Goal: Transaction & Acquisition: Book appointment/travel/reservation

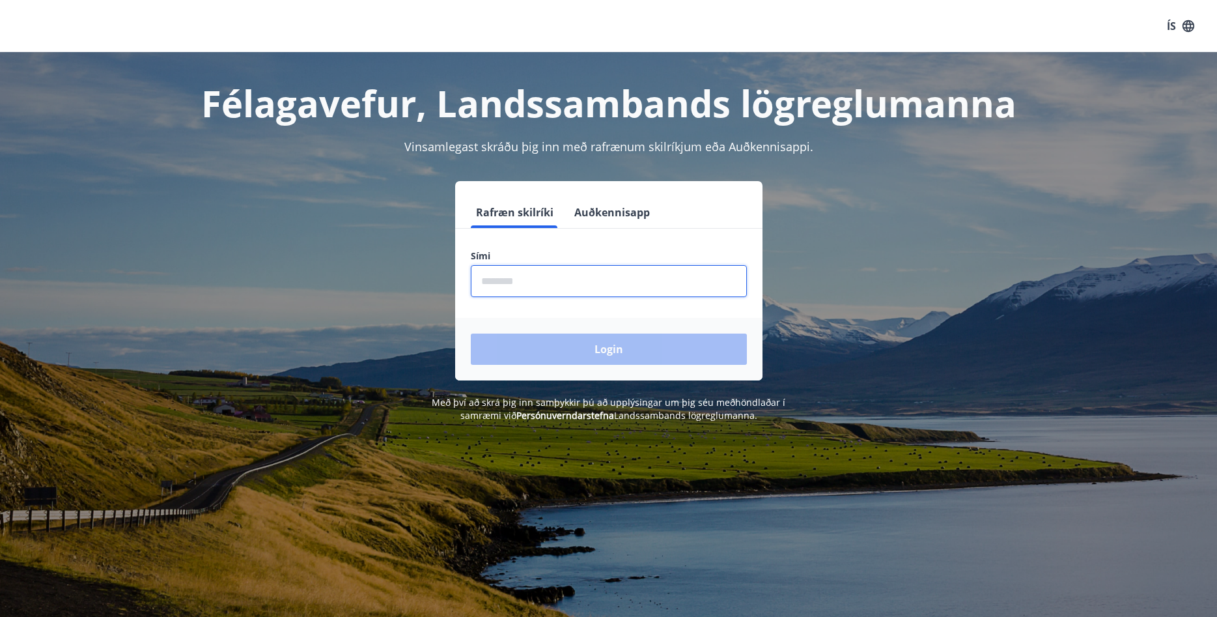
click at [489, 275] on input "phone" at bounding box center [609, 281] width 276 height 32
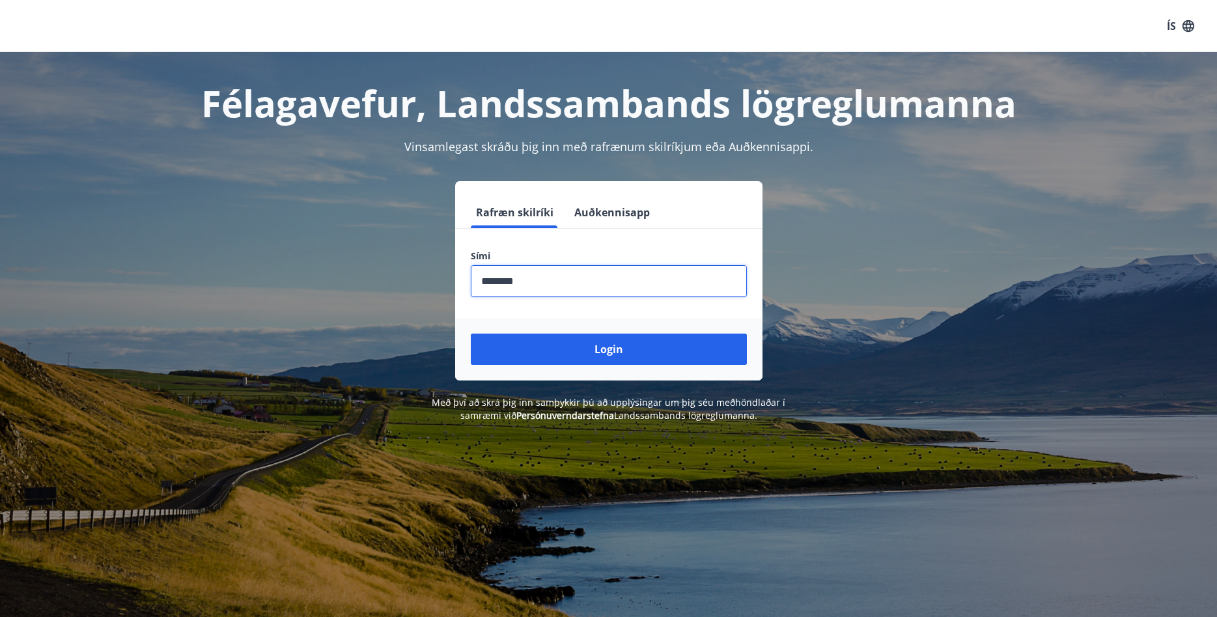
type input "********"
click at [471, 333] on button "Login" at bounding box center [609, 348] width 276 height 31
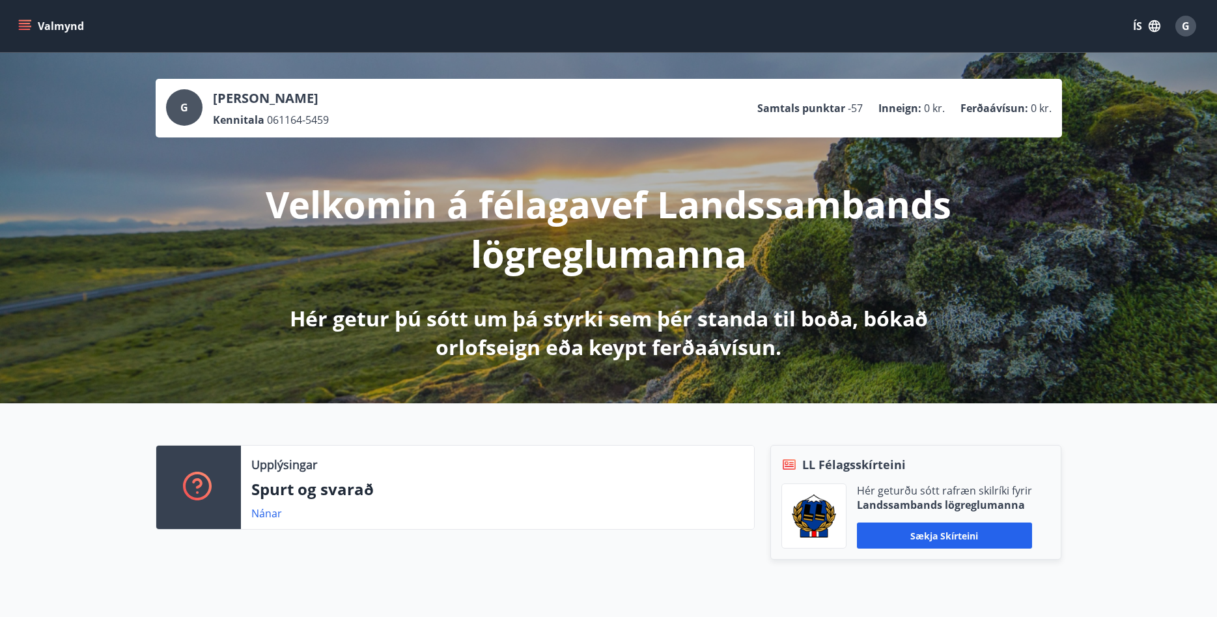
click at [24, 22] on icon "menu" at bounding box center [24, 26] width 13 height 13
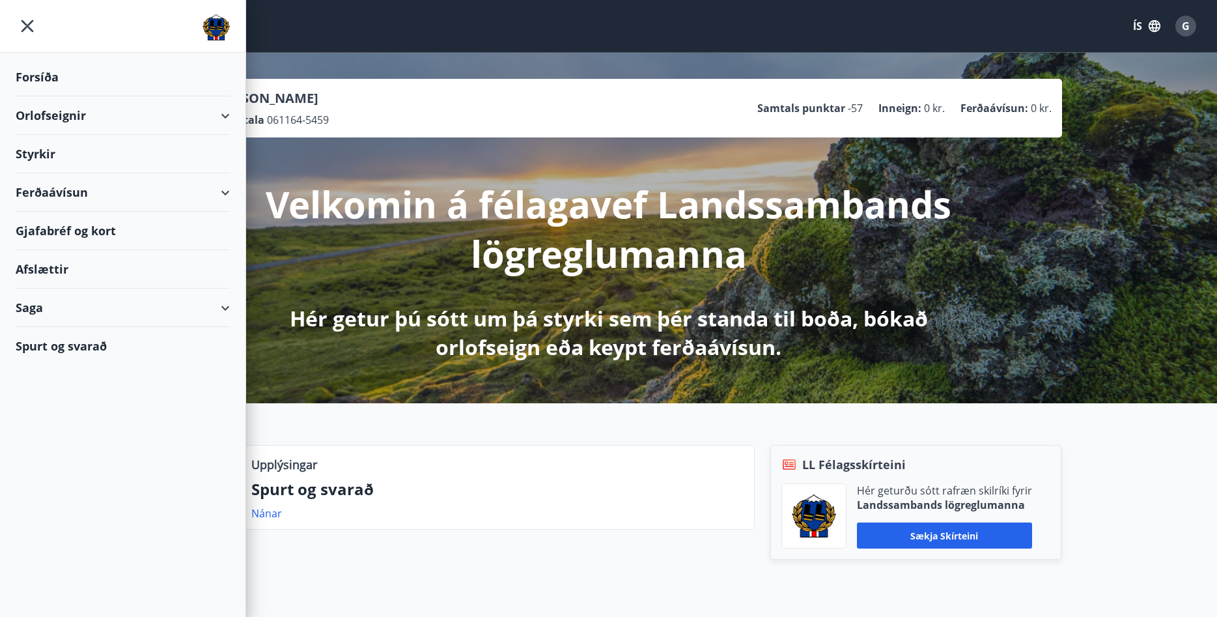
click at [54, 119] on div "Orlofseignir" at bounding box center [123, 115] width 214 height 38
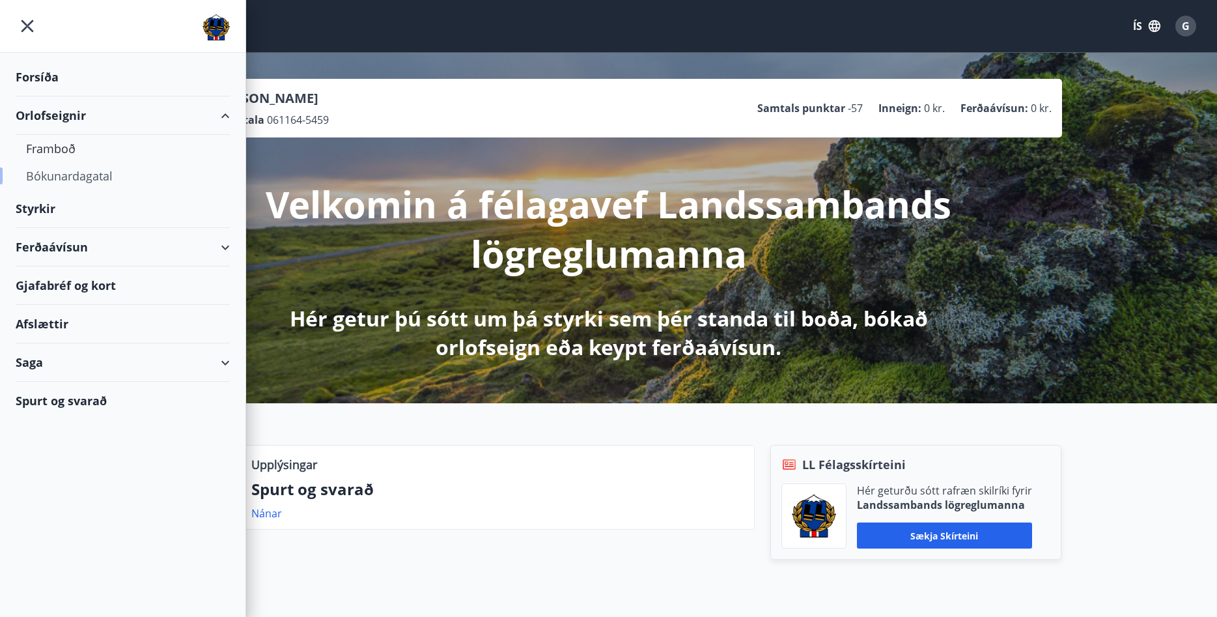
click at [64, 173] on div "Bókunardagatal" at bounding box center [122, 175] width 193 height 27
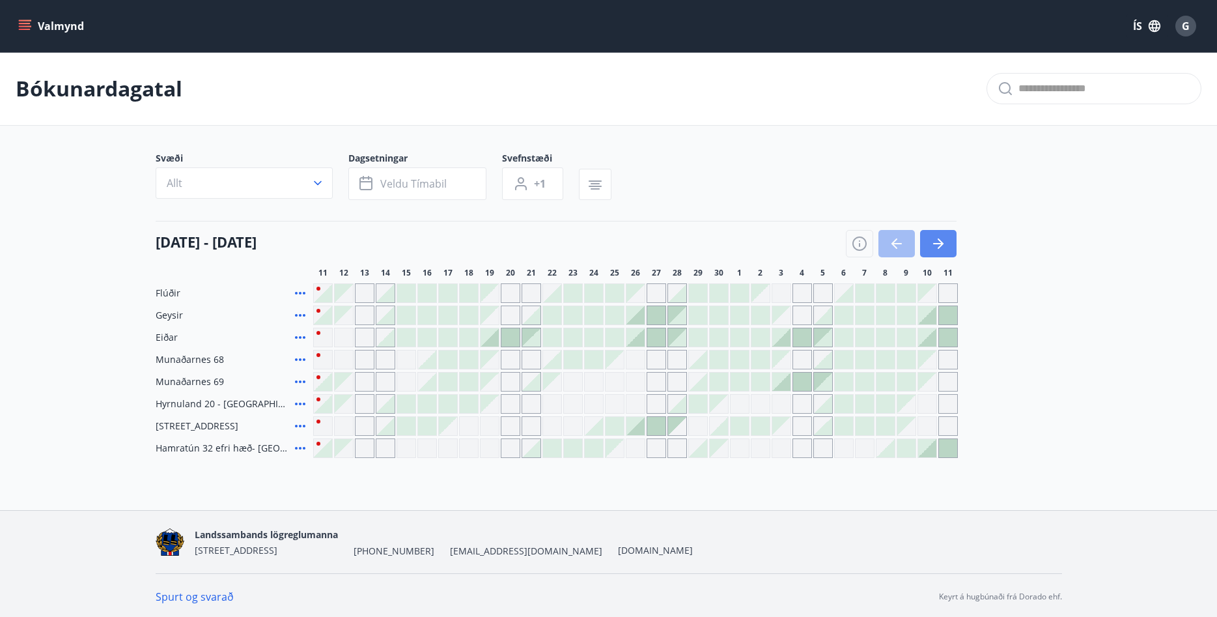
click at [940, 242] on icon "button" at bounding box center [939, 244] width 16 height 16
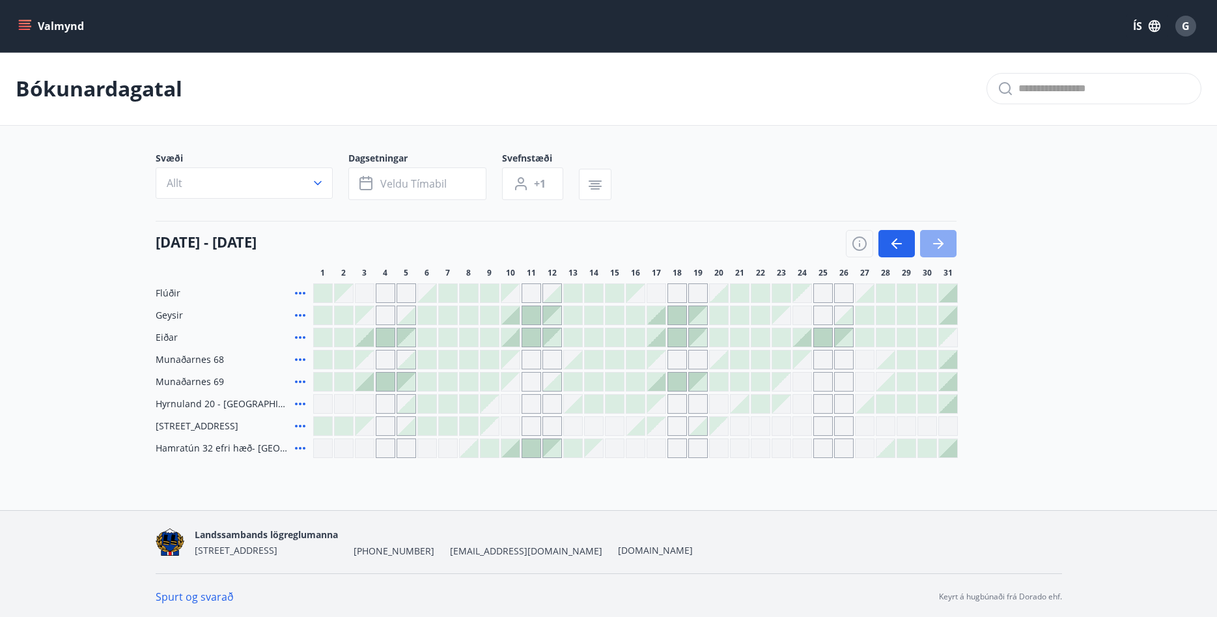
click at [940, 242] on icon "button" at bounding box center [939, 244] width 16 height 16
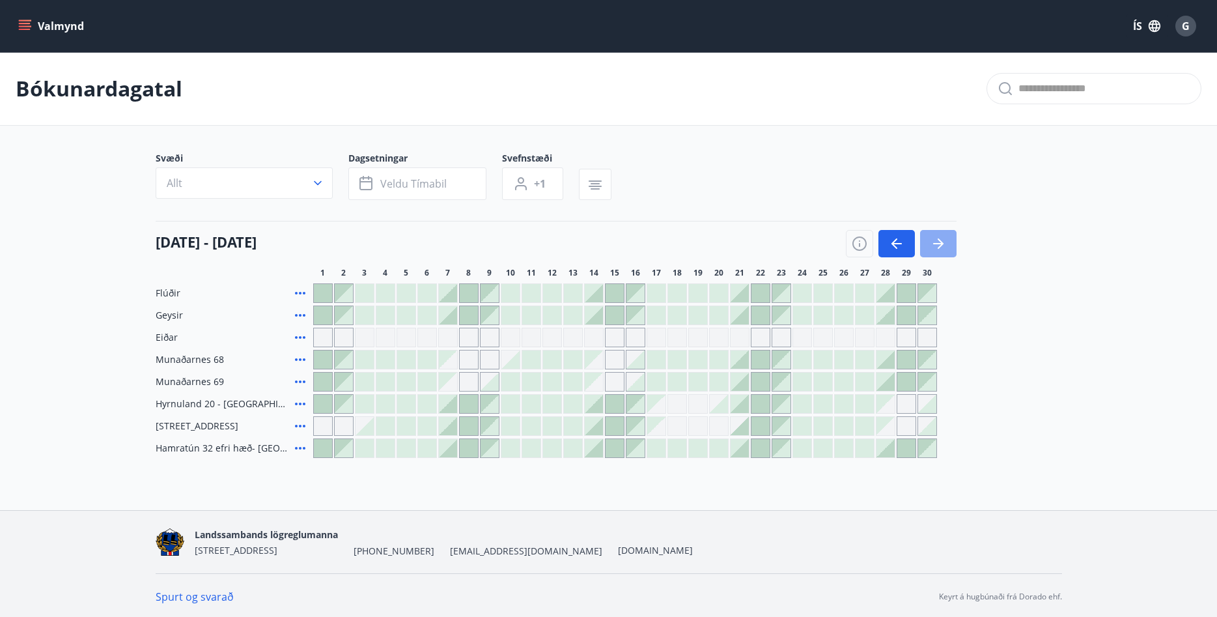
click at [940, 242] on icon "button" at bounding box center [939, 244] width 16 height 16
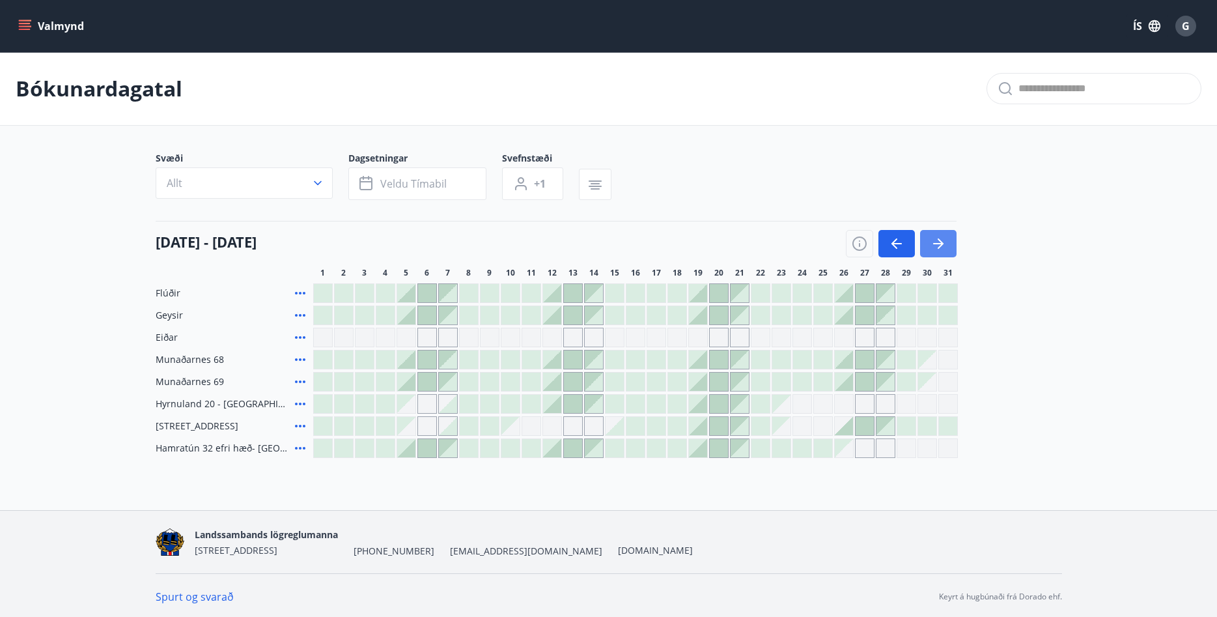
click at [940, 241] on icon "button" at bounding box center [939, 244] width 16 height 16
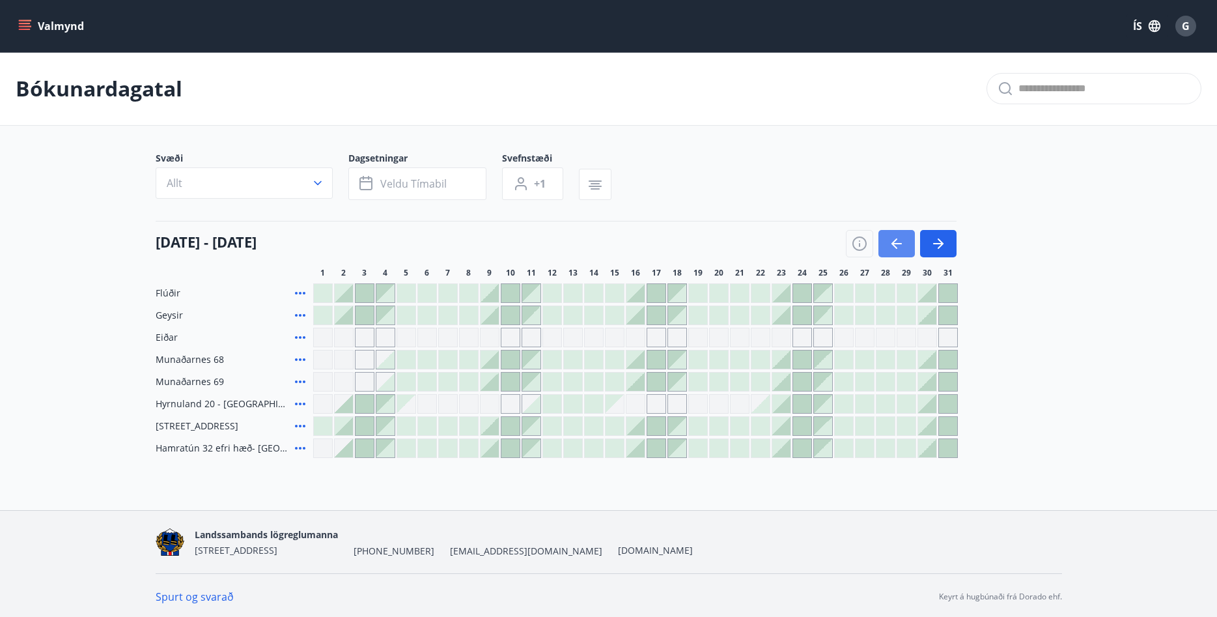
click at [892, 242] on icon "button" at bounding box center [897, 244] width 16 height 16
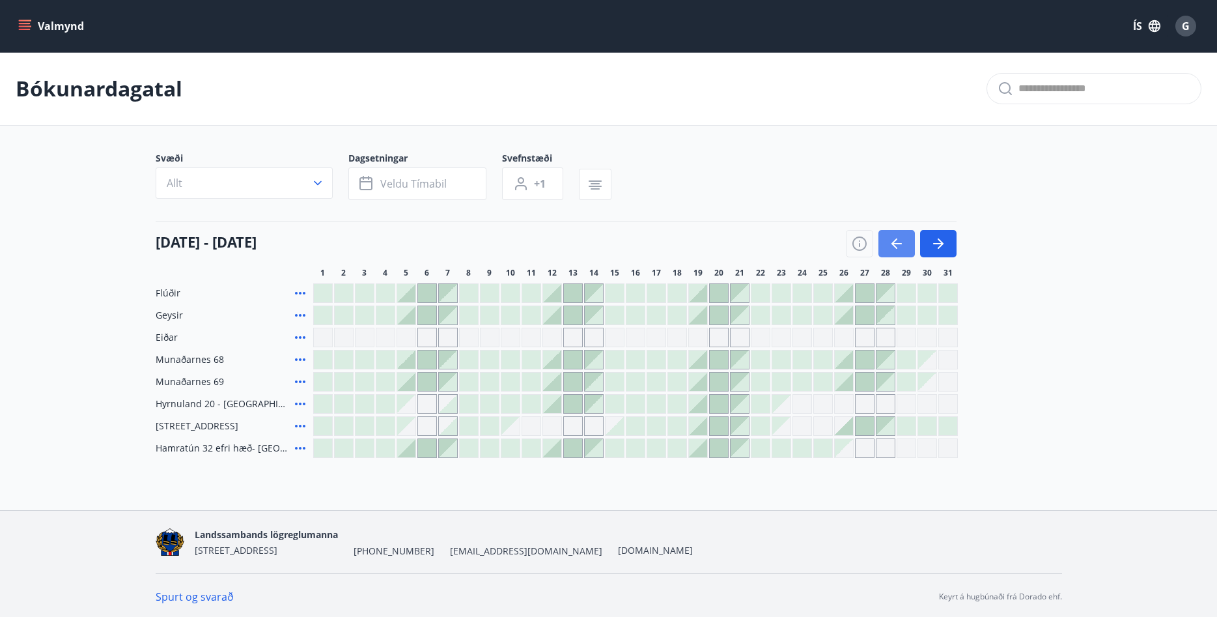
click at [896, 241] on icon "button" at bounding box center [897, 244] width 16 height 16
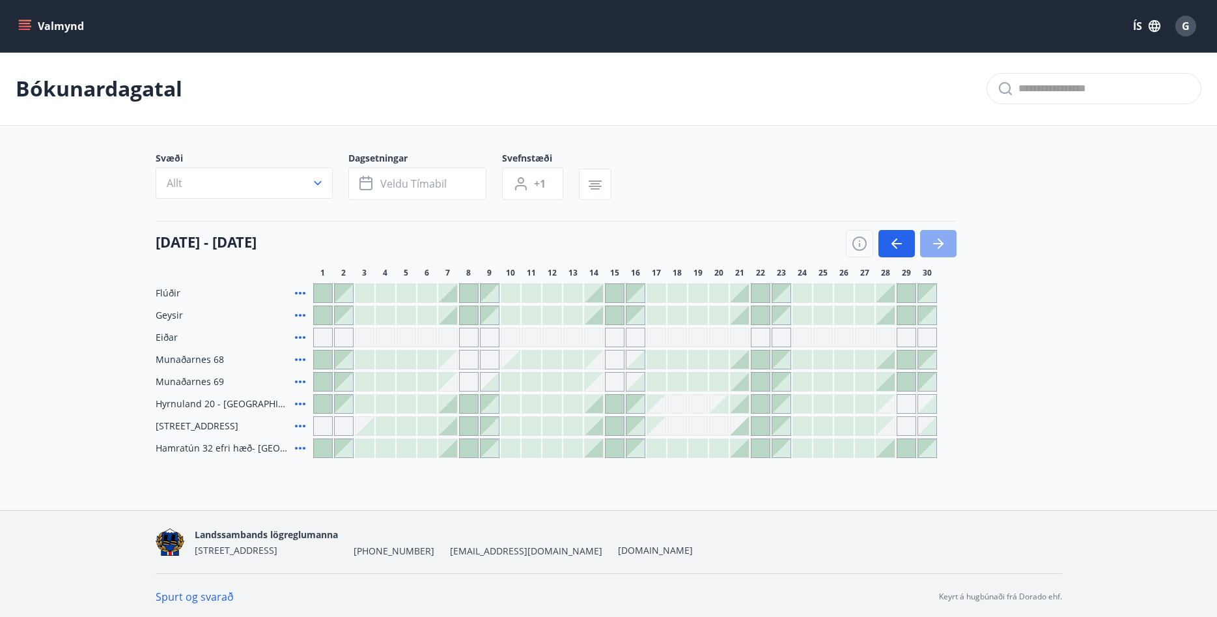
click at [946, 243] on button "button" at bounding box center [938, 243] width 36 height 27
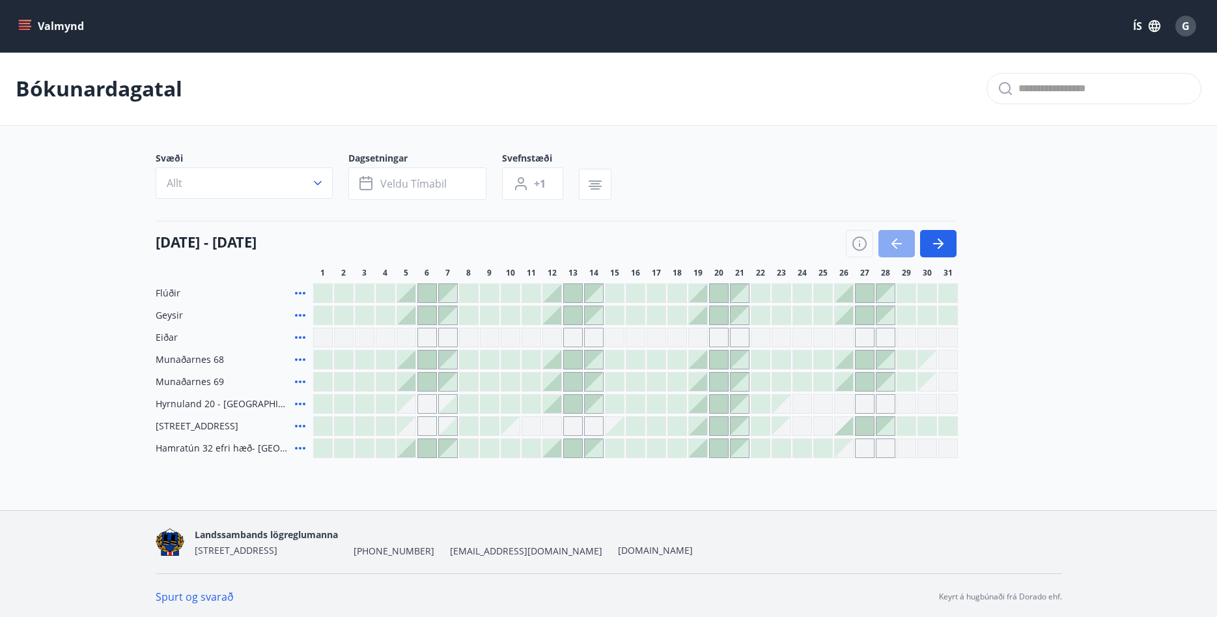
click at [897, 246] on icon "button" at bounding box center [897, 244] width 16 height 16
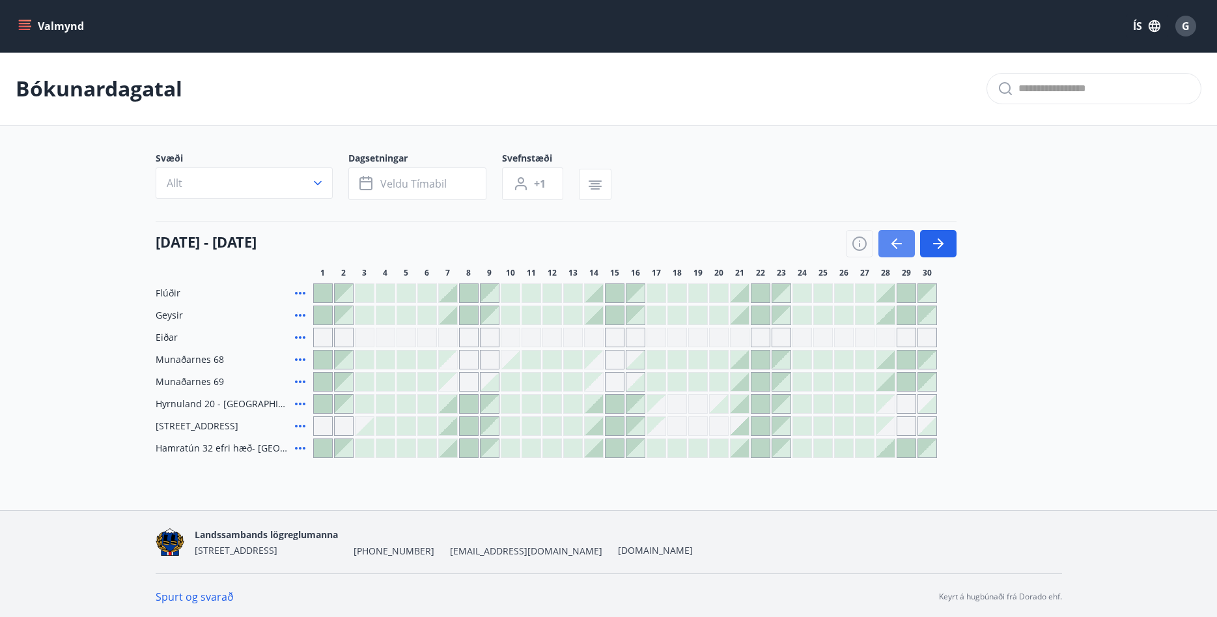
click at [897, 246] on icon "button" at bounding box center [897, 244] width 16 height 16
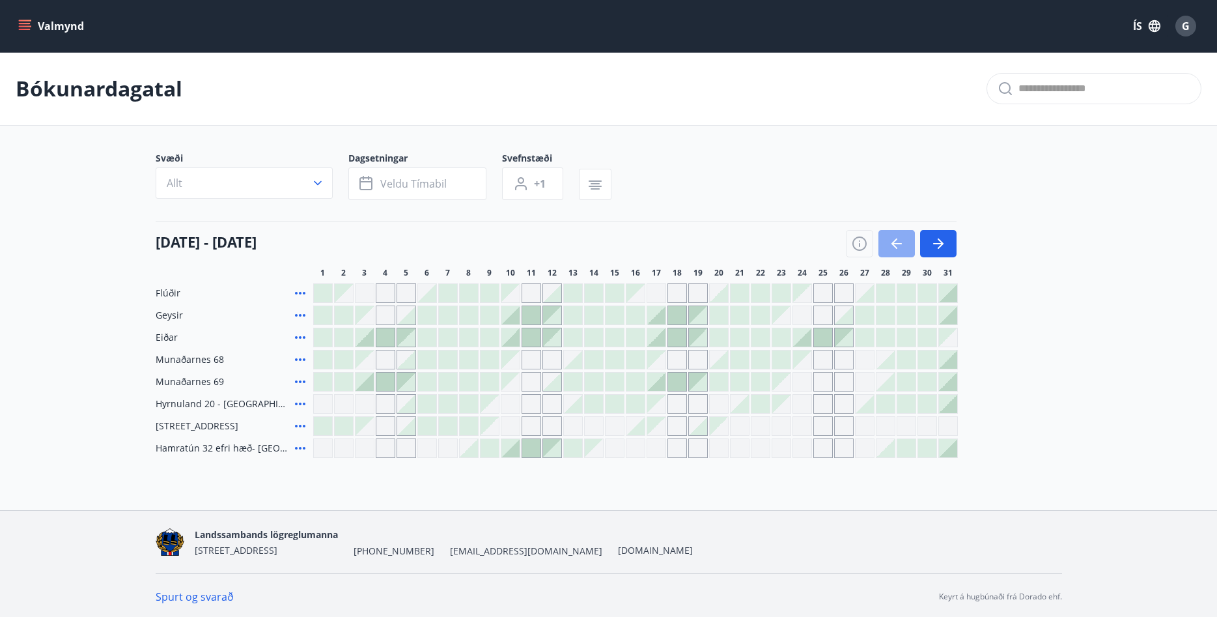
click at [897, 246] on icon "button" at bounding box center [897, 244] width 16 height 16
